Goal: Information Seeking & Learning: Learn about a topic

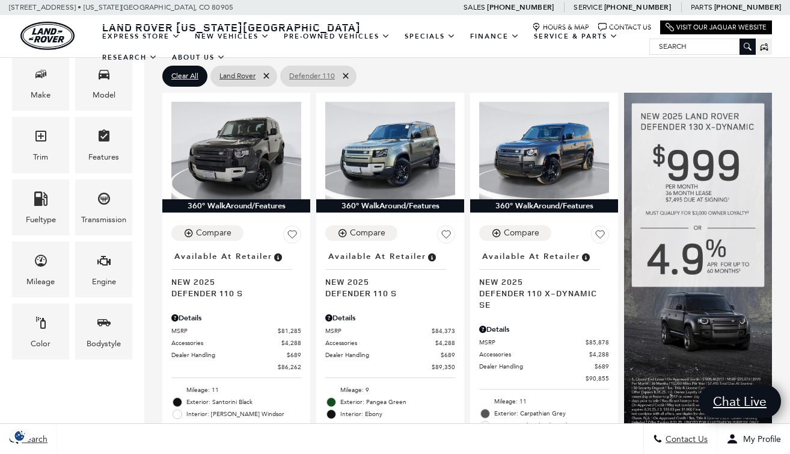
scroll to position [255, 0]
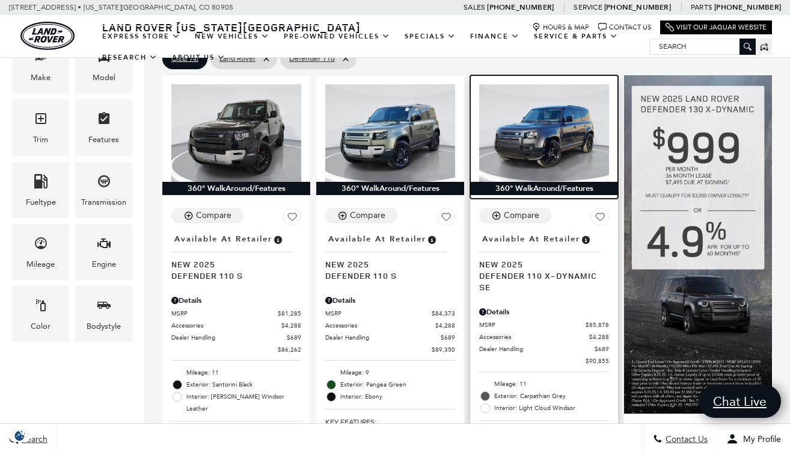
click at [547, 115] on img at bounding box center [544, 132] width 130 height 97
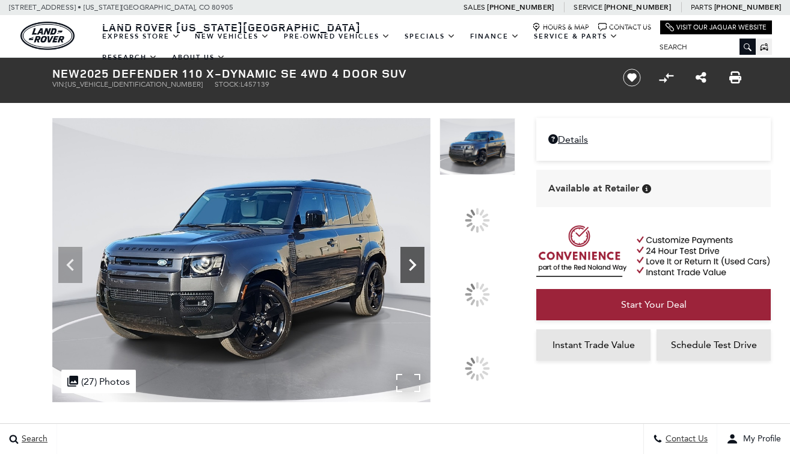
click at [425, 277] on icon at bounding box center [413, 265] width 24 height 24
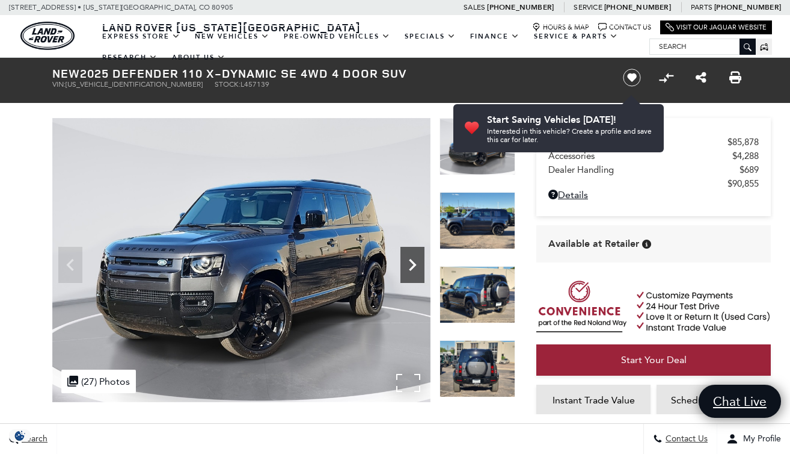
click at [414, 270] on icon "Next" at bounding box center [413, 265] width 24 height 24
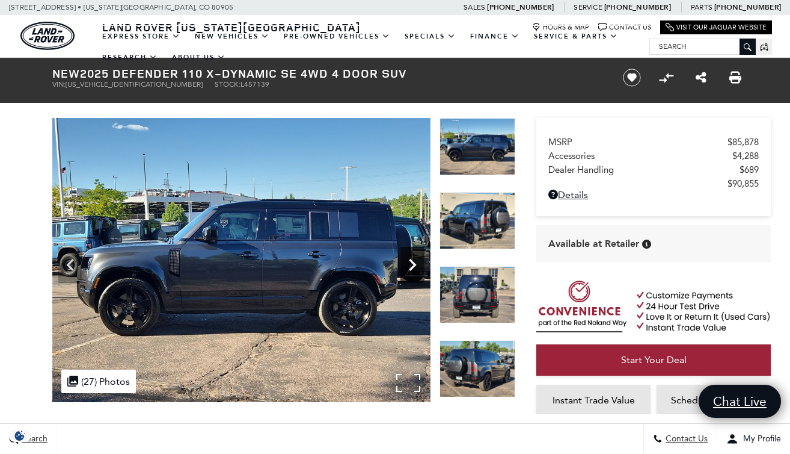
click at [414, 270] on icon "Next" at bounding box center [413, 265] width 24 height 24
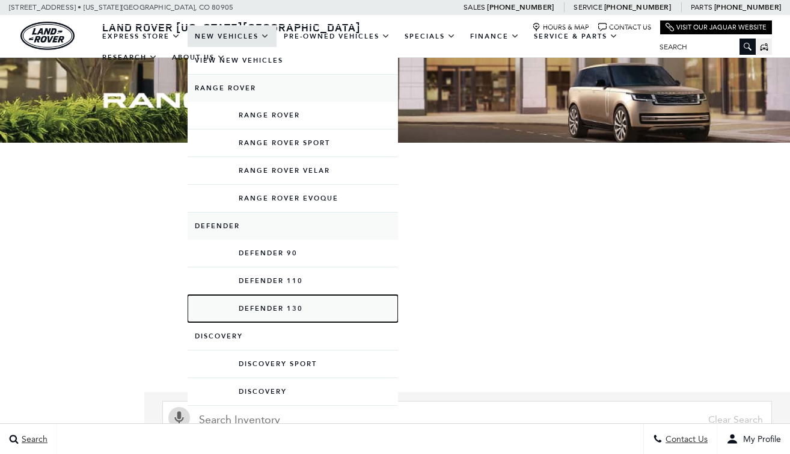
click at [275, 309] on link "Defender 130" at bounding box center [293, 308] width 211 height 27
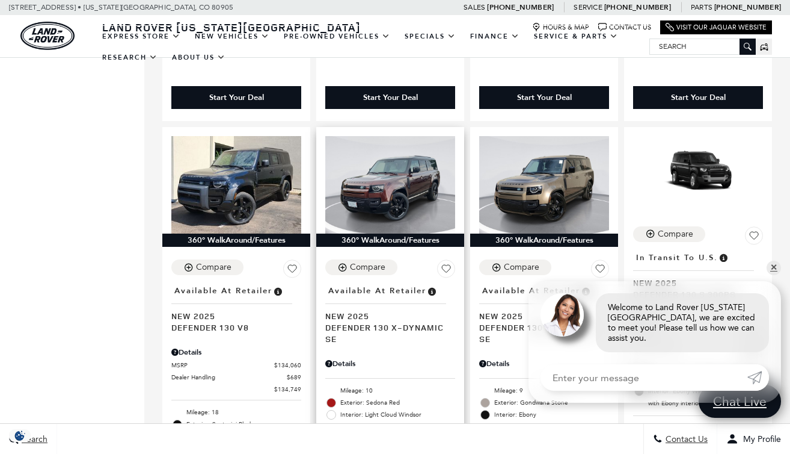
scroll to position [676, 0]
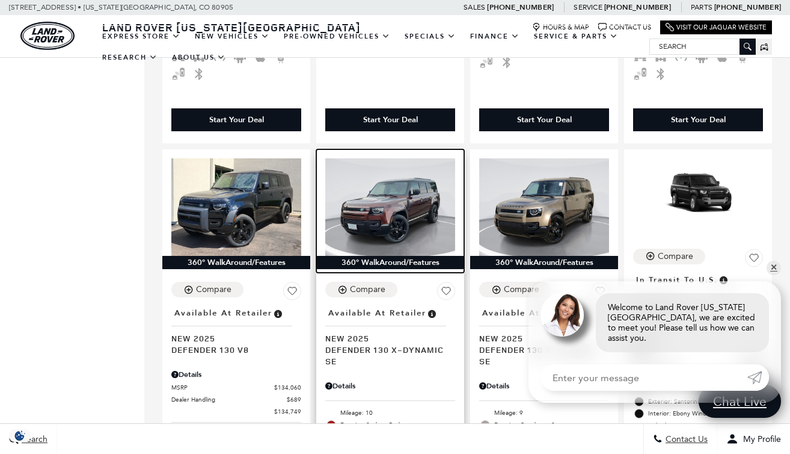
click at [395, 177] on img at bounding box center [390, 206] width 130 height 97
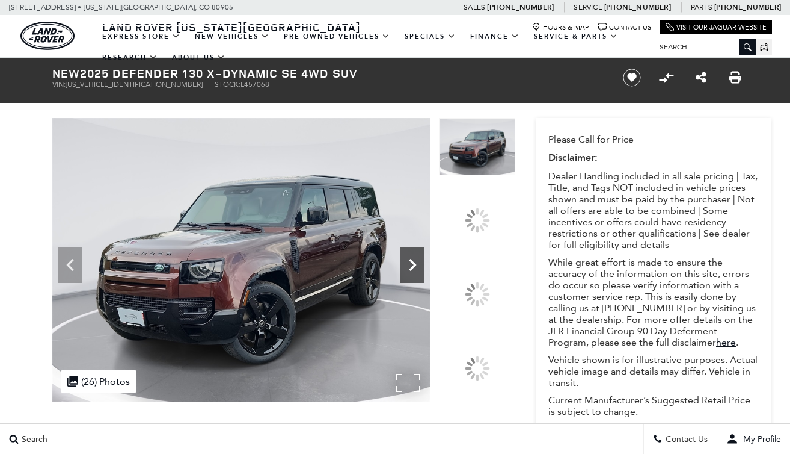
click at [425, 253] on icon at bounding box center [413, 265] width 24 height 24
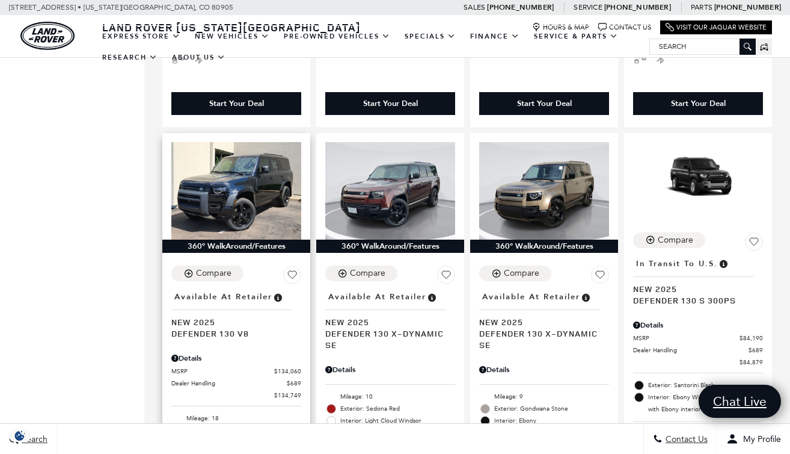
scroll to position [694, 0]
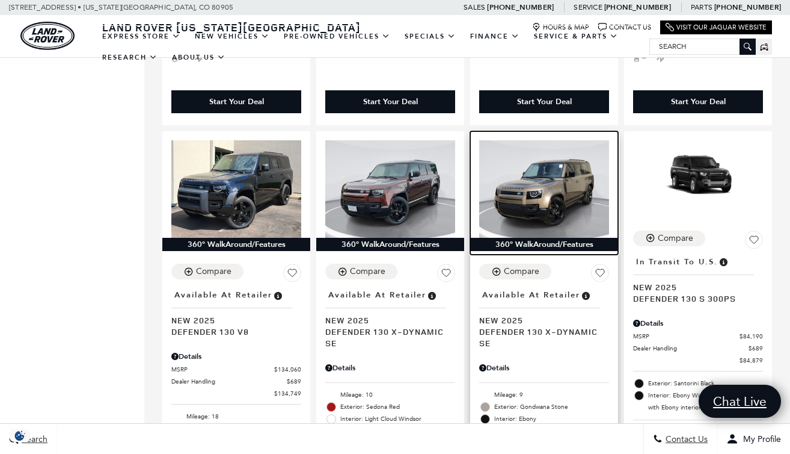
click at [540, 151] on img at bounding box center [544, 188] width 130 height 97
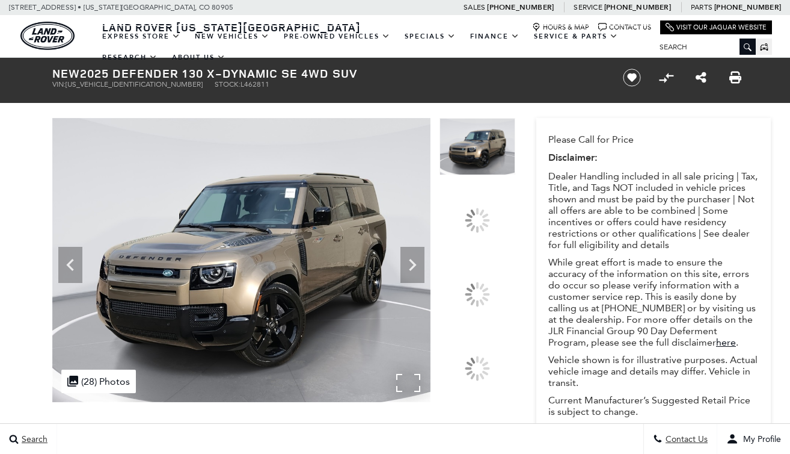
click at [103, 372] on div ".cls-1, .cls-3 { fill: #c50033; } .cls-1 { clip-rule: evenodd; } .cls-2 { clip-…" at bounding box center [98, 380] width 75 height 23
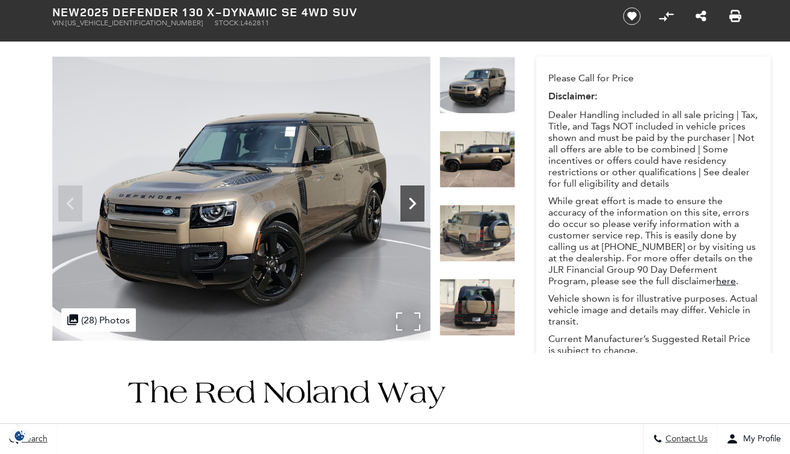
click at [414, 203] on icon "Next" at bounding box center [412, 203] width 7 height 12
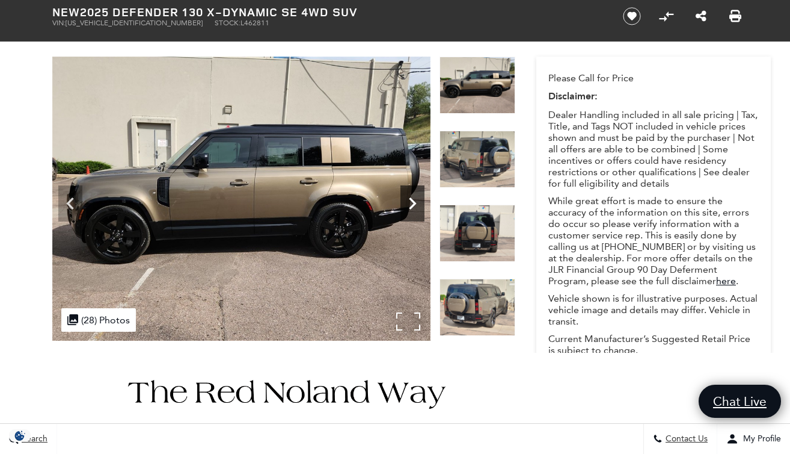
click at [414, 203] on icon "Next" at bounding box center [412, 203] width 7 height 12
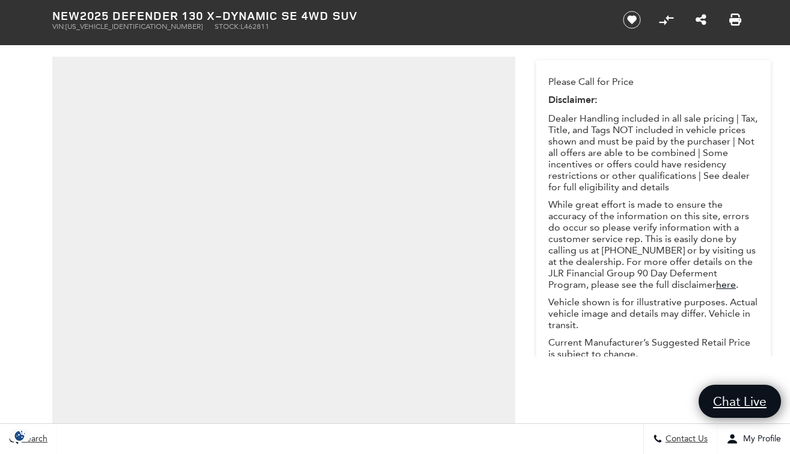
scroll to position [134, 0]
